Goal: Task Accomplishment & Management: Use online tool/utility

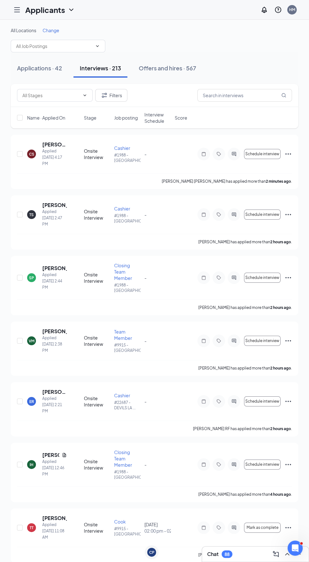
click at [17, 9] on icon "Hamburger" at bounding box center [17, 10] width 5 height 4
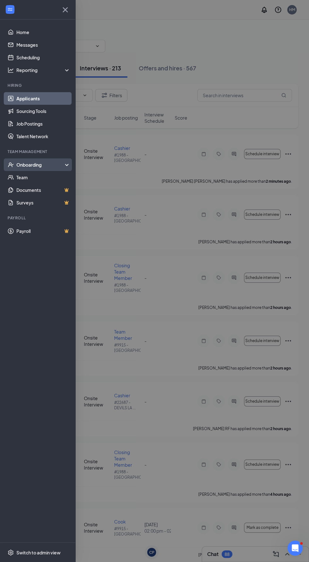
click at [40, 164] on div "Onboarding" at bounding box center [40, 165] width 49 height 6
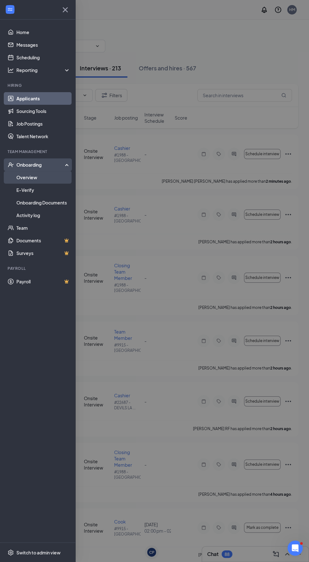
click at [47, 176] on link "Overview" at bounding box center [43, 177] width 54 height 13
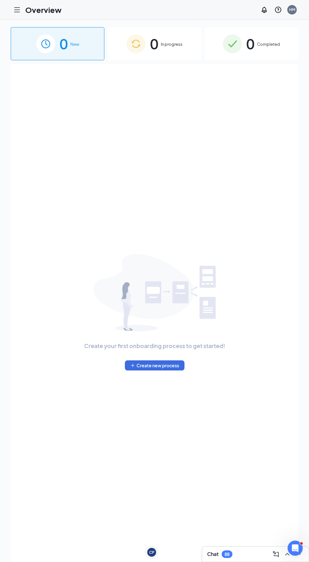
click at [178, 39] on div "0 In progress" at bounding box center [155, 43] width 94 height 33
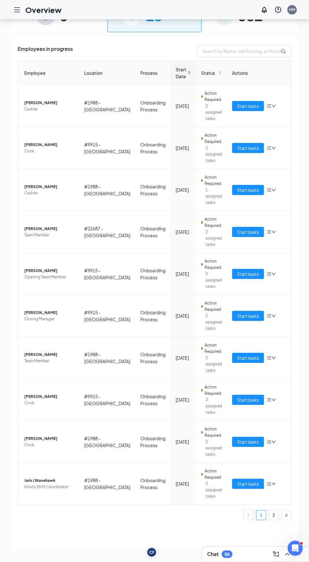
scroll to position [28, 0]
click at [276, 514] on link "2" at bounding box center [273, 514] width 9 height 9
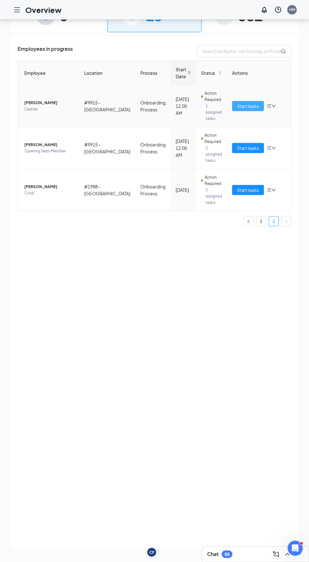
click at [246, 103] on span "Start tasks" at bounding box center [248, 106] width 22 height 7
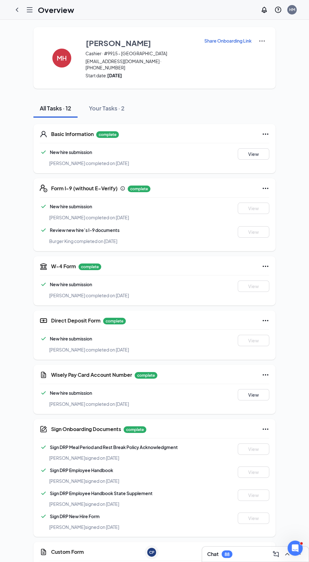
scroll to position [8, 0]
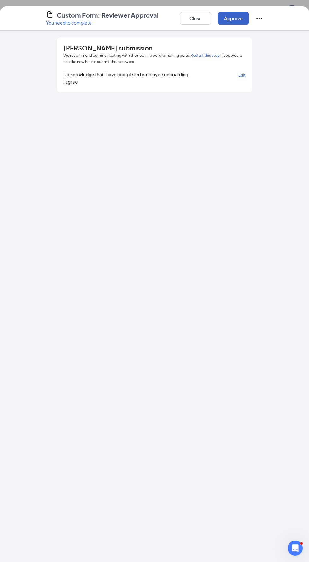
click at [237, 19] on button "Approve" at bounding box center [234, 18] width 32 height 13
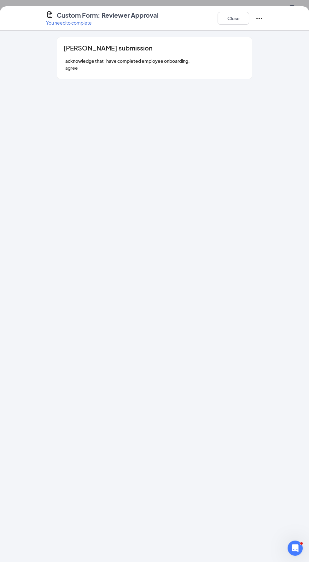
scroll to position [23, 0]
click at [238, 14] on button "Close" at bounding box center [234, 18] width 32 height 13
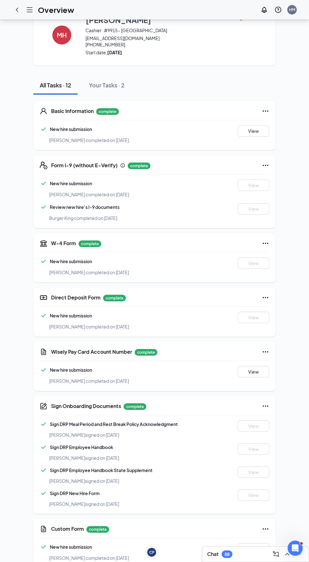
scroll to position [32, 0]
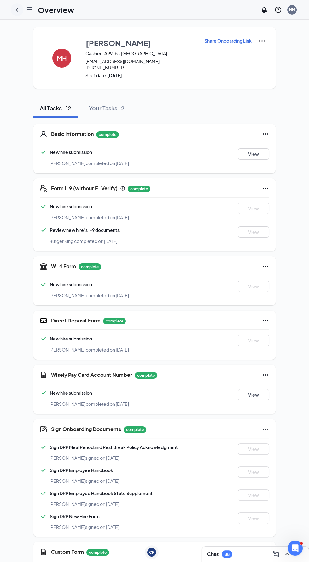
click at [18, 12] on icon "ChevronLeft" at bounding box center [17, 10] width 8 height 8
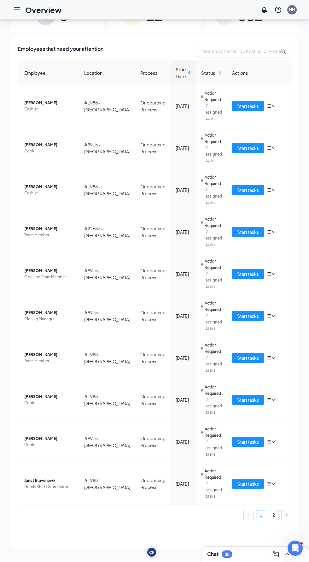
scroll to position [28, 0]
click at [273, 513] on link "2" at bounding box center [273, 514] width 9 height 9
